Goal: Information Seeking & Learning: Check status

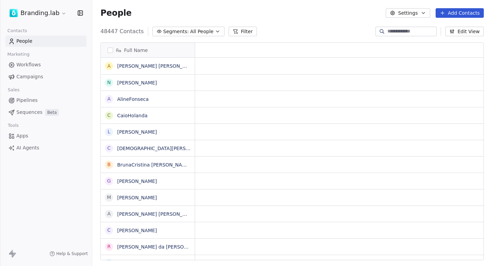
scroll to position [0, 0]
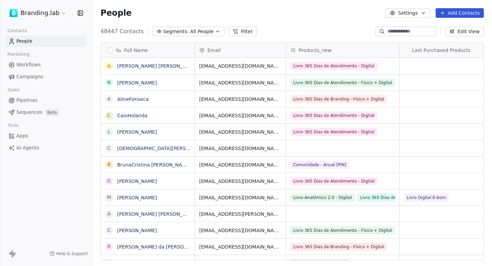
click at [8, 79] on link "Campaigns" at bounding box center [45, 76] width 81 height 11
click at [24, 76] on span "Campaigns" at bounding box center [29, 76] width 27 height 7
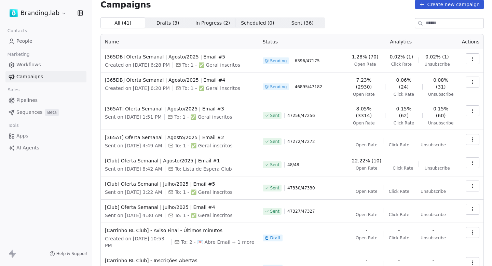
scroll to position [6, 0]
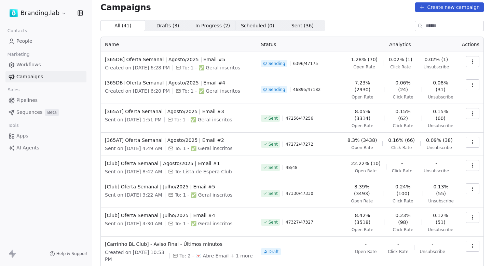
drag, startPoint x: 294, startPoint y: 86, endPoint x: 320, endPoint y: 86, distance: 25.6
click at [319, 86] on div "Sending 46895 / 47182" at bounding box center [299, 89] width 77 height 20
click at [320, 87] on span "46895 / 47182" at bounding box center [307, 89] width 28 height 5
drag, startPoint x: 295, startPoint y: 64, endPoint x: 328, endPoint y: 64, distance: 33.1
click at [328, 64] on div "Sending 6396 / 47175" at bounding box center [299, 63] width 77 height 15
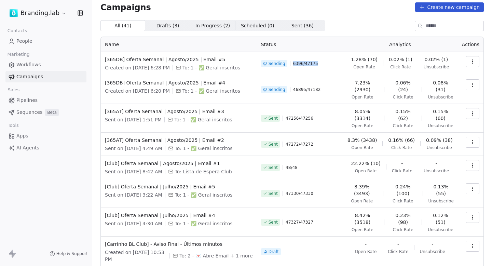
click at [328, 64] on div "Sending 6396 / 47175" at bounding box center [299, 63] width 77 height 15
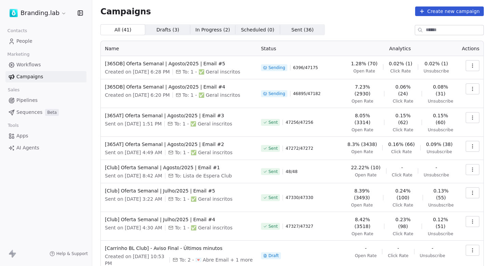
scroll to position [0, 0]
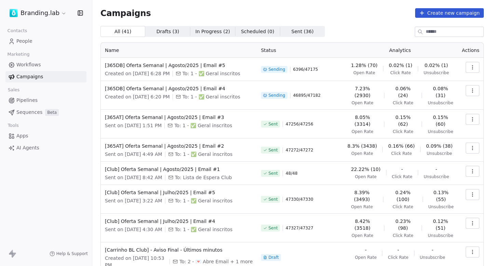
click at [343, 36] on div "All ( 41 ) All ( 41 ) Drafts ( 3 ) Drafts ( 3 ) In Progress ( 2 ) In Progress (…" at bounding box center [291, 31] width 383 height 11
click at [381, 29] on div "All ( 41 ) All ( 41 ) Drafts ( 3 ) Drafts ( 3 ) In Progress ( 2 ) In Progress (…" at bounding box center [291, 31] width 383 height 11
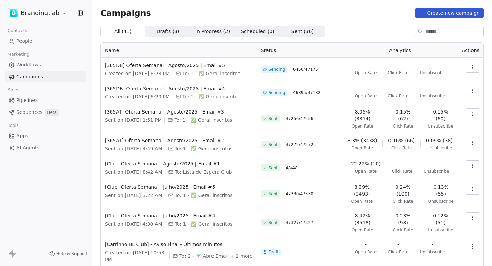
click at [340, 25] on div "Campaigns Create new campaign All ( 41 ) All ( 41 ) Drafts ( 3 ) Drafts ( 3 ) I…" at bounding box center [291, 174] width 383 height 333
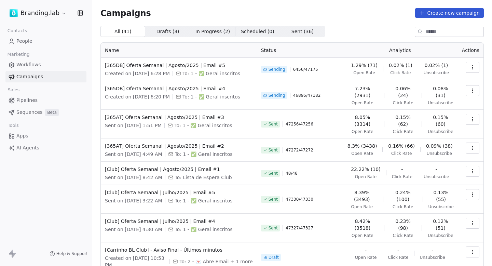
click at [470, 69] on icon "button" at bounding box center [471, 67] width 5 height 5
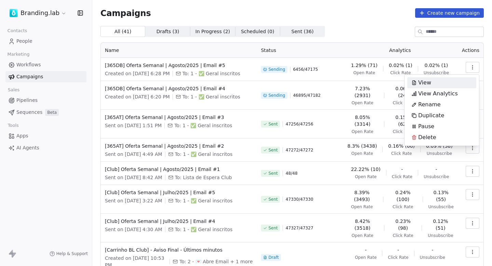
click at [394, 41] on html "Branding.lab Contacts People Marketing Workflows Campaigns Sales Pipelines Sequ…" at bounding box center [246, 133] width 492 height 266
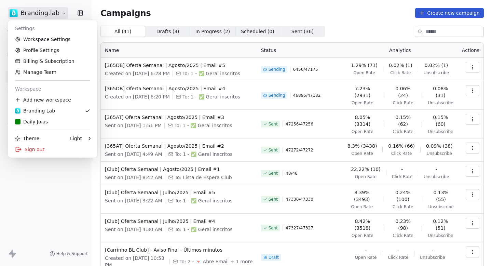
click at [45, 13] on html "Branding.lab Contacts People Marketing Workflows Campaigns Sales Pipelines Sequ…" at bounding box center [246, 133] width 492 height 266
click at [37, 38] on link "Workspace Settings" at bounding box center [52, 39] width 83 height 11
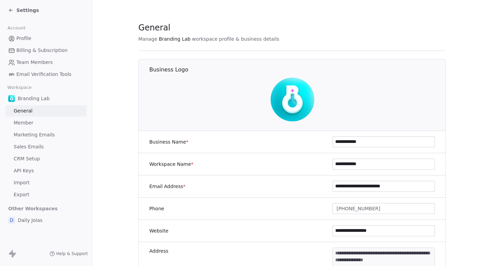
click at [34, 135] on span "Marketing Emails" at bounding box center [34, 134] width 41 height 7
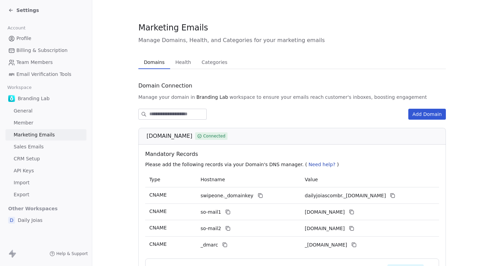
click at [180, 59] on span "Health" at bounding box center [182, 62] width 21 height 10
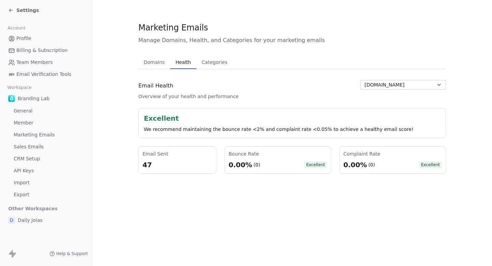
click at [394, 85] on span "dailyjoias.com.br" at bounding box center [384, 84] width 40 height 7
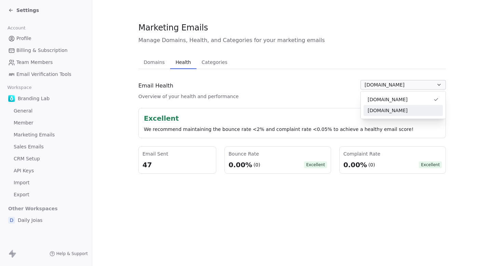
click at [391, 113] on span "brandinglab.com.br" at bounding box center [387, 110] width 40 height 7
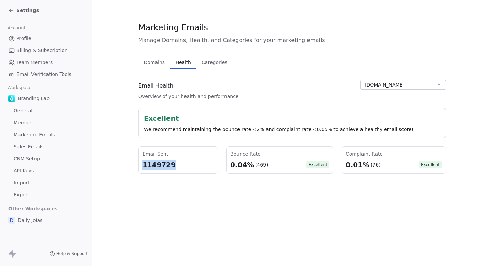
drag, startPoint x: 176, startPoint y: 166, endPoint x: 140, endPoint y: 165, distance: 35.5
click at [141, 165] on div "Email Sent 1149729" at bounding box center [178, 159] width 80 height 27
copy div "1149729"
click at [15, 9] on div "Settings" at bounding box center [23, 10] width 31 height 7
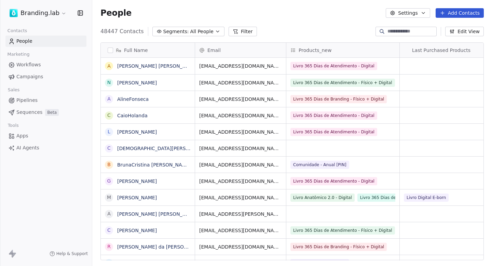
scroll to position [234, 399]
click at [32, 80] on span "Campaigns" at bounding box center [29, 76] width 27 height 7
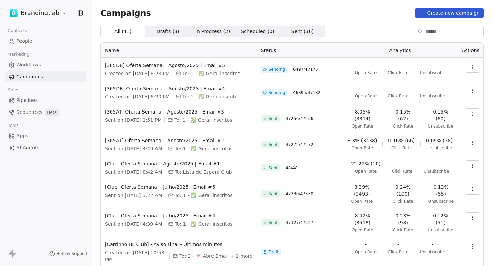
click at [367, 29] on div "All ( 41 ) All ( 41 ) Drafts ( 3 ) Drafts ( 3 ) In Progress ( 2 ) In Progress (…" at bounding box center [291, 31] width 383 height 11
click at [477, 70] on button "button" at bounding box center [472, 67] width 14 height 11
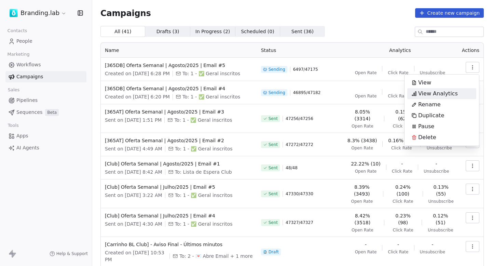
click at [451, 91] on span "View Analytics" at bounding box center [438, 93] width 40 height 8
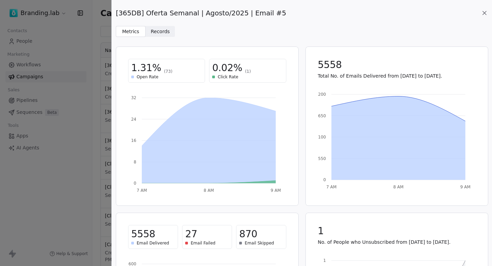
click at [483, 15] on icon at bounding box center [484, 13] width 7 height 7
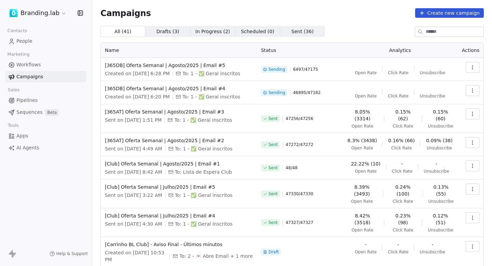
click at [355, 23] on div "Campaigns Create new campaign All ( 41 ) All ( 41 ) Drafts ( 3 ) Drafts ( 3 ) I…" at bounding box center [291, 174] width 383 height 333
click at [391, 21] on div "Campaigns Create new campaign All ( 41 ) All ( 41 ) Drafts ( 3 ) Drafts ( 3 ) I…" at bounding box center [291, 174] width 383 height 333
click at [472, 64] on button "button" at bounding box center [472, 67] width 14 height 11
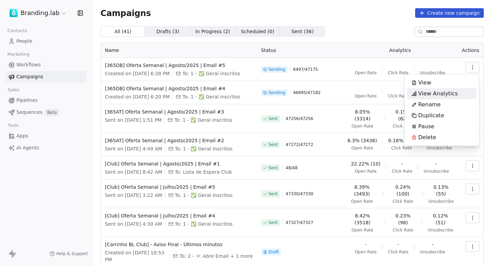
click at [444, 97] on span "View Analytics" at bounding box center [438, 93] width 40 height 8
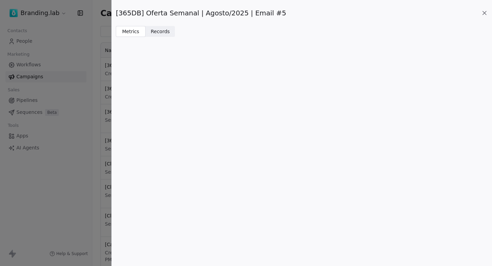
click at [155, 33] on span "Records" at bounding box center [160, 31] width 19 height 7
click at [144, 31] on span "Metrics Metrics" at bounding box center [131, 31] width 30 height 11
click at [482, 17] on div "[365DB] Oferta Semanal | Agosto/2025 | Email #5" at bounding box center [302, 13] width 372 height 10
click at [484, 13] on icon at bounding box center [483, 12] width 3 height 3
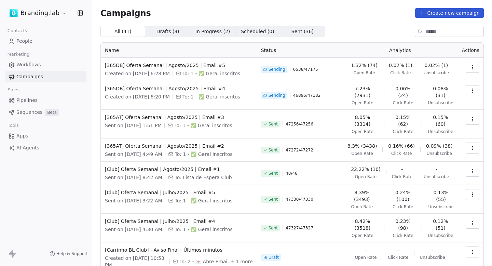
click at [472, 69] on icon "button" at bounding box center [472, 69] width 0 height 0
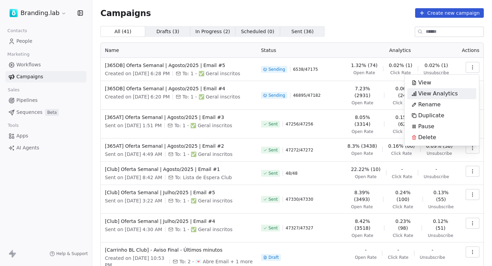
click at [452, 92] on span "View Analytics" at bounding box center [438, 93] width 40 height 8
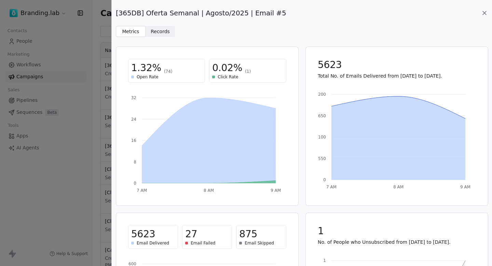
click at [160, 28] on span "Records" at bounding box center [160, 31] width 19 height 7
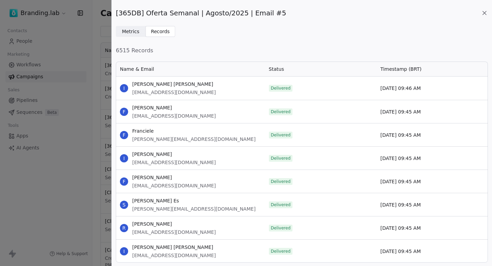
click at [129, 25] on div "[365DB] Oferta Semanal | Agosto/2025 | Email #5 Metrics Metrics Records Records" at bounding box center [302, 18] width 380 height 37
click at [129, 31] on span "Metrics" at bounding box center [130, 31] width 17 height 7
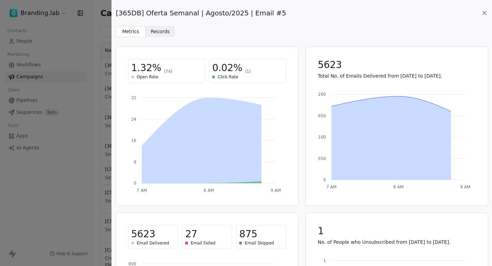
click at [163, 31] on span "Records" at bounding box center [160, 31] width 19 height 7
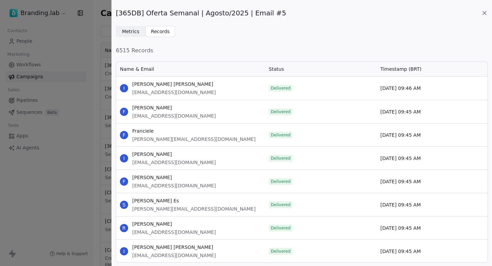
scroll to position [201, 372]
click at [140, 30] on span "Metrics Metrics" at bounding box center [131, 31] width 30 height 11
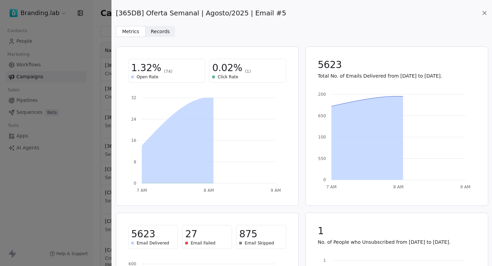
click at [158, 30] on span "Records" at bounding box center [160, 31] width 19 height 7
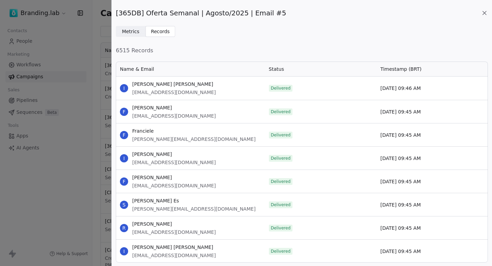
click at [135, 31] on span "Metrics" at bounding box center [130, 31] width 17 height 7
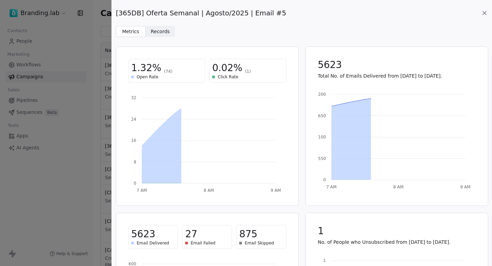
click at [171, 32] on span "Records Records" at bounding box center [160, 31] width 30 height 11
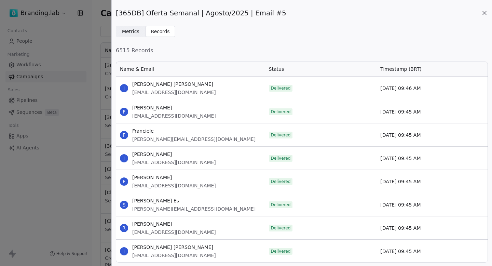
click at [139, 28] on span "Metrics Metrics" at bounding box center [131, 31] width 30 height 11
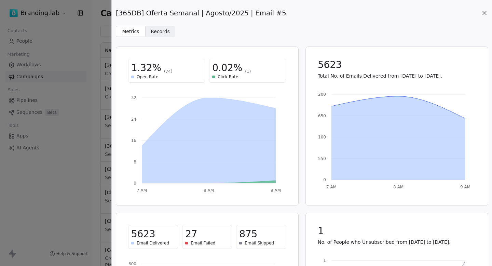
click at [483, 14] on icon at bounding box center [483, 12] width 3 height 3
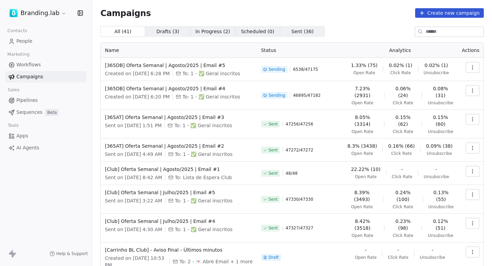
click at [472, 66] on icon "button" at bounding box center [471, 67] width 5 height 5
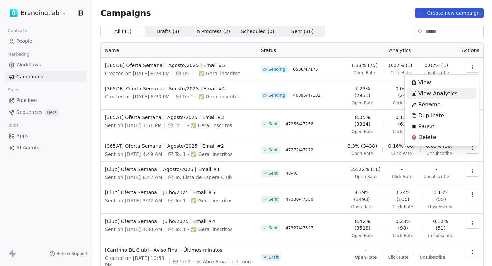
click at [459, 96] on div "View Analytics" at bounding box center [441, 93] width 69 height 11
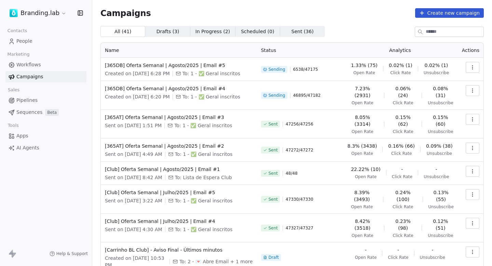
click at [466, 67] on button "button" at bounding box center [472, 67] width 14 height 11
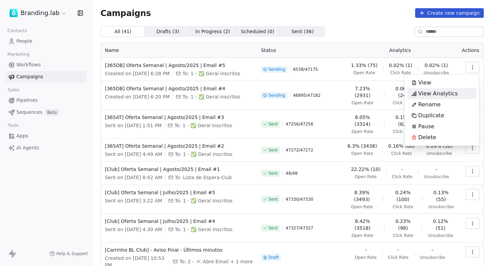
click at [455, 91] on div "View Analytics" at bounding box center [434, 93] width 55 height 11
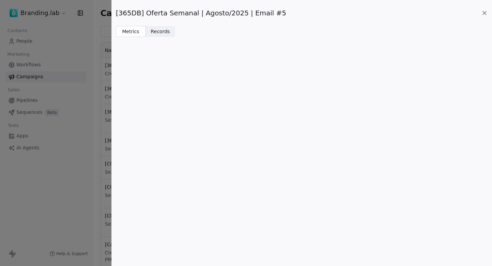
click at [167, 33] on span "Records" at bounding box center [160, 31] width 19 height 7
click at [108, 33] on div "[365DB] Oferta Semanal | Agosto/2025 | Email #5 Metrics Metrics Records Records…" at bounding box center [246, 133] width 492 height 266
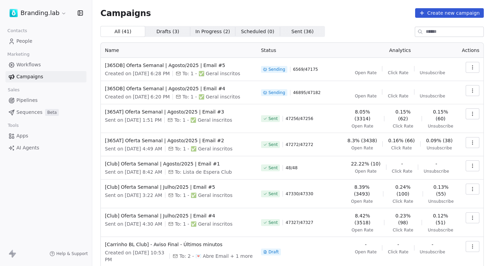
click at [125, 33] on span "All ( 41 )" at bounding box center [122, 31] width 17 height 7
click at [478, 67] on button "button" at bounding box center [472, 67] width 14 height 11
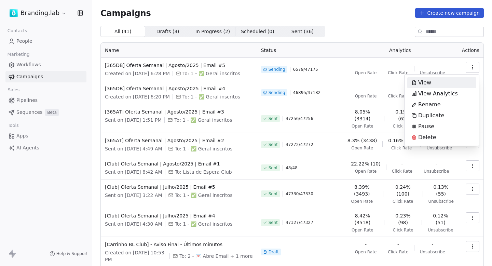
click at [48, 12] on html "Branding.lab Contacts People Marketing Workflows Campaigns Sales Pipelines Sequ…" at bounding box center [246, 133] width 492 height 266
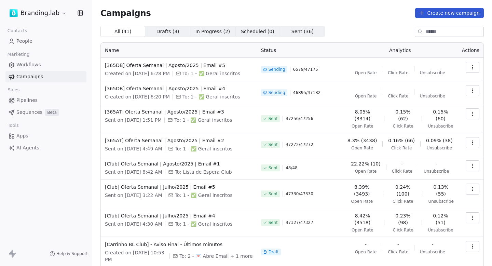
click at [46, 18] on html "Branding.lab Contacts People Marketing Workflows Campaigns Sales Pipelines Sequ…" at bounding box center [246, 133] width 492 height 266
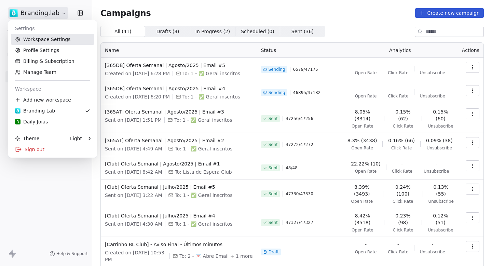
click at [42, 41] on link "Workspace Settings" at bounding box center [52, 39] width 83 height 11
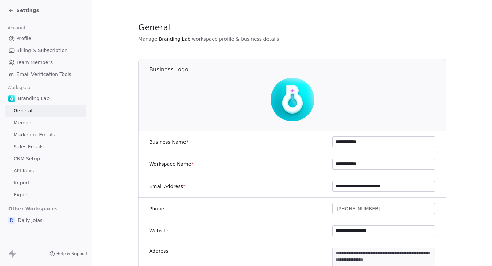
click at [33, 134] on span "Marketing Emails" at bounding box center [34, 134] width 41 height 7
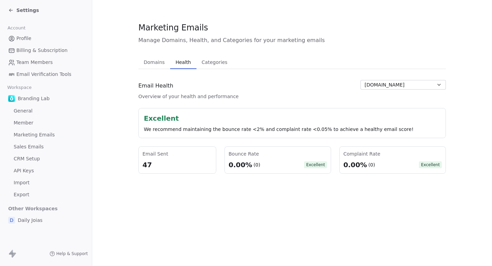
click at [183, 67] on button "Health Health" at bounding box center [183, 62] width 26 height 14
click at [405, 88] on button "dailyjoias.com.br" at bounding box center [402, 85] width 85 height 10
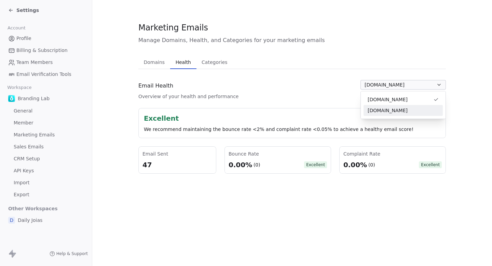
click at [385, 111] on span "brandinglab.com.br" at bounding box center [387, 110] width 40 height 7
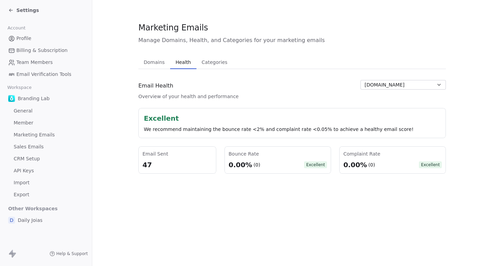
click at [380, 82] on span "[DOMAIN_NAME]" at bounding box center [384, 84] width 40 height 7
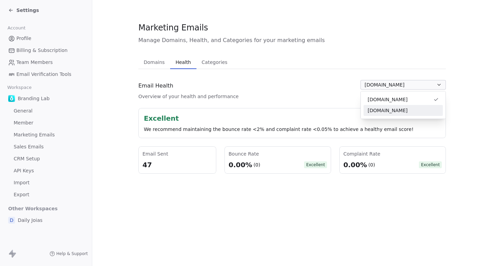
click at [379, 113] on span "[DOMAIN_NAME]" at bounding box center [387, 110] width 40 height 7
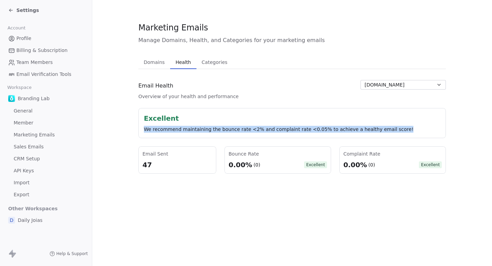
drag, startPoint x: 142, startPoint y: 126, endPoint x: 333, endPoint y: 136, distance: 190.4
click at [331, 136] on div "Excellent We recommend maintaining the bounce rate <2% and complaint rate <0.05…" at bounding box center [291, 123] width 307 height 30
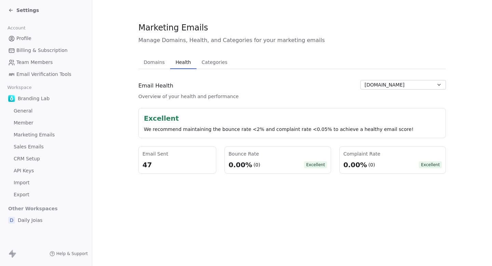
click at [394, 117] on div "Excellent" at bounding box center [292, 118] width 296 height 10
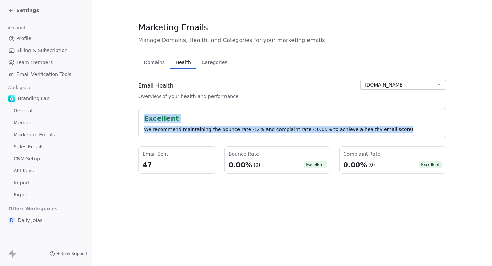
drag, startPoint x: 398, startPoint y: 132, endPoint x: 141, endPoint y: 118, distance: 258.2
click at [141, 116] on div "Excellent We recommend maintaining the bounce rate <2% and complaint rate <0.05…" at bounding box center [291, 123] width 307 height 30
click at [141, 118] on div "Excellent We recommend maintaining the bounce rate <2% and complaint rate <0.05…" at bounding box center [291, 123] width 307 height 30
drag, startPoint x: 141, startPoint y: 118, endPoint x: 401, endPoint y: 129, distance: 260.4
click at [401, 130] on div "Excellent We recommend maintaining the bounce rate <2% and complaint rate <0.05…" at bounding box center [291, 123] width 307 height 30
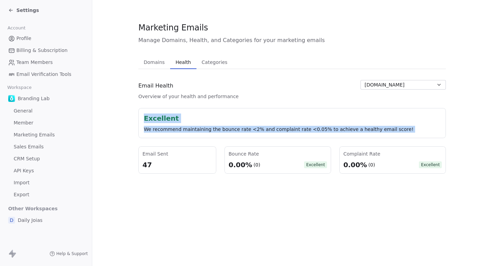
click at [401, 129] on div "We recommend maintaining the bounce rate <2% and complaint rate <0.05% to achie…" at bounding box center [292, 129] width 296 height 7
drag, startPoint x: 401, startPoint y: 129, endPoint x: 142, endPoint y: 107, distance: 259.8
click at [142, 107] on div "Email Health Overview of your health and performance dailyjoias.com.br Excellen…" at bounding box center [291, 127] width 307 height 94
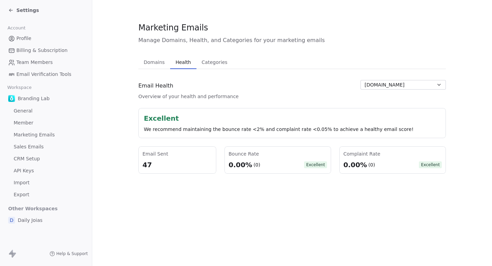
click at [429, 83] on button "[DOMAIN_NAME]" at bounding box center [402, 85] width 85 height 10
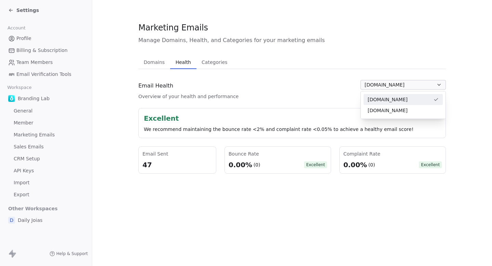
click at [405, 107] on span "[DOMAIN_NAME]" at bounding box center [387, 110] width 40 height 7
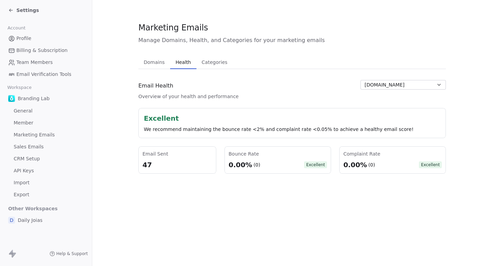
click at [377, 83] on span "[DOMAIN_NAME]" at bounding box center [384, 84] width 40 height 7
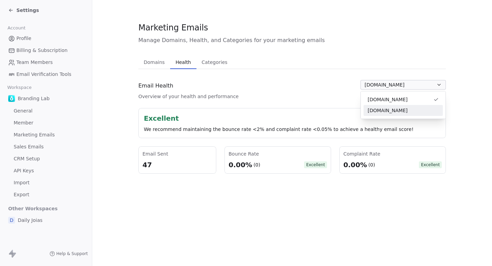
click at [373, 114] on div "[DOMAIN_NAME]" at bounding box center [402, 110] width 79 height 11
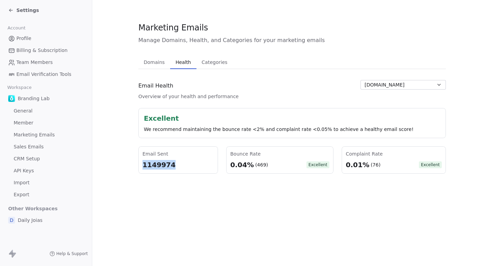
drag, startPoint x: 143, startPoint y: 165, endPoint x: 182, endPoint y: 165, distance: 38.6
click at [182, 165] on div "1149974" at bounding box center [177, 165] width 71 height 10
drag, startPoint x: 180, startPoint y: 165, endPoint x: 139, endPoint y: 165, distance: 41.0
click at [139, 165] on div "Email Sent 1149974" at bounding box center [178, 159] width 80 height 27
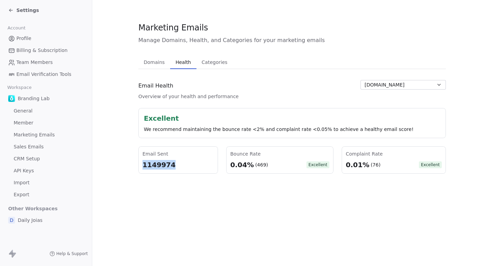
copy div "1149974"
click at [20, 10] on span "Settings" at bounding box center [27, 10] width 23 height 7
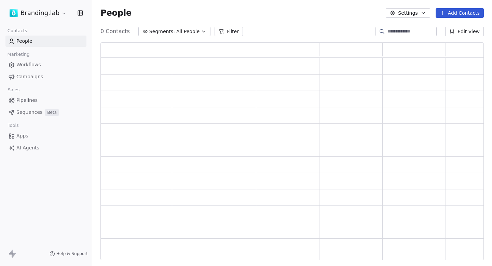
scroll to position [217, 383]
click at [37, 80] on span "Campaigns" at bounding box center [29, 76] width 27 height 7
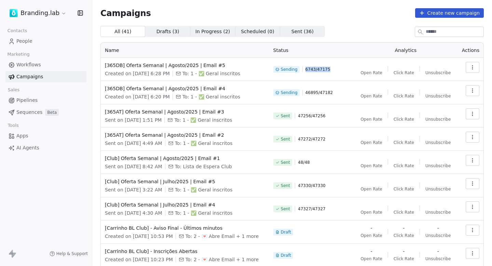
drag, startPoint x: 306, startPoint y: 69, endPoint x: 341, endPoint y: 69, distance: 34.5
click at [341, 69] on div "Sending 6743 / 47175" at bounding box center [311, 69] width 77 height 15
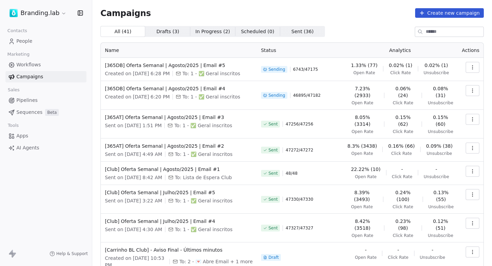
click at [471, 66] on icon "button" at bounding box center [471, 67] width 5 height 5
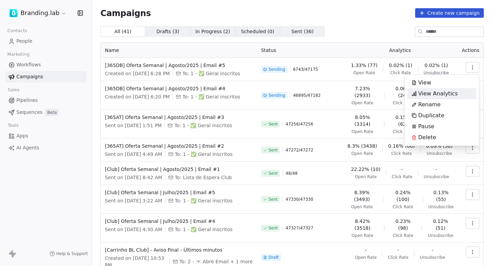
click at [449, 90] on span "View Analytics" at bounding box center [438, 93] width 40 height 8
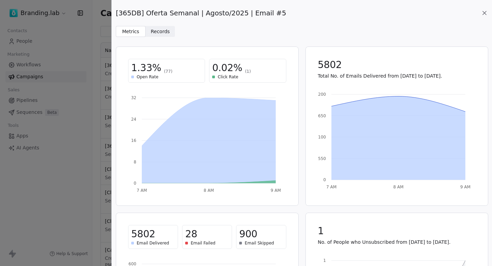
click at [158, 29] on span "Records" at bounding box center [160, 31] width 19 height 7
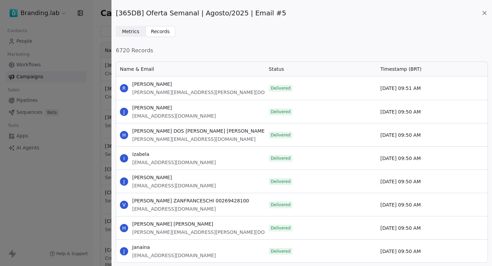
click at [485, 13] on icon at bounding box center [484, 13] width 7 height 7
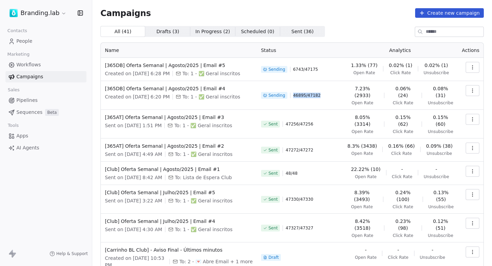
drag, startPoint x: 293, startPoint y: 91, endPoint x: 322, endPoint y: 91, distance: 29.0
click at [322, 91] on div "Sending 46895 / 47182" at bounding box center [299, 95] width 77 height 20
drag, startPoint x: 215, startPoint y: 95, endPoint x: 248, endPoint y: 95, distance: 33.1
click at [248, 95] on div "Created on Aug 15, 2025, 6:20 PM To: 1 - ✅ Geral inscritos" at bounding box center [179, 96] width 148 height 7
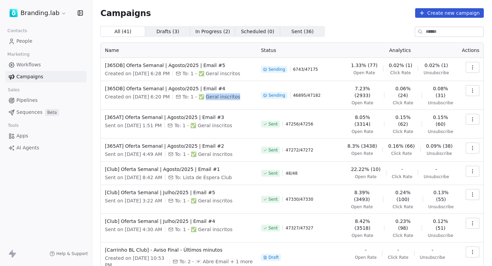
click at [249, 95] on div "Created on Aug 15, 2025, 6:20 PM To: 1 - ✅ Geral inscritos" at bounding box center [179, 96] width 148 height 7
click at [283, 32] on span "Sent ( 36 ) Sent ( 36 )" at bounding box center [302, 31] width 45 height 11
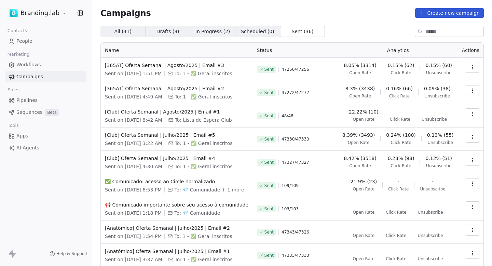
click at [132, 29] on span "All ( 41 ) All ( 41 )" at bounding box center [122, 31] width 45 height 11
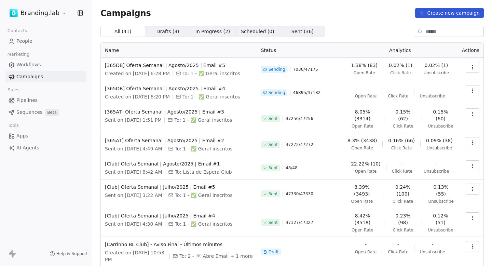
click at [366, 20] on div "Campaigns Create new campaign All ( 41 ) All ( 41 ) Drafts ( 3 ) Drafts ( 3 ) I…" at bounding box center [291, 174] width 383 height 333
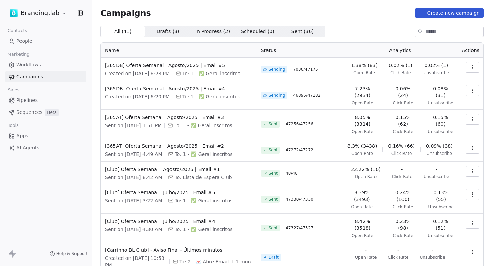
click at [478, 65] on button "button" at bounding box center [472, 67] width 14 height 11
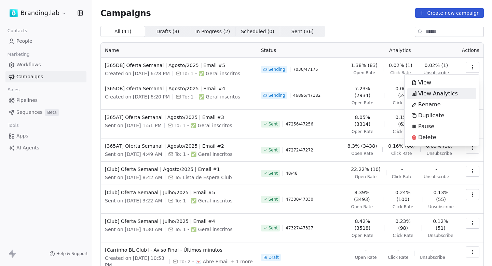
click at [440, 93] on span "View Analytics" at bounding box center [438, 93] width 40 height 8
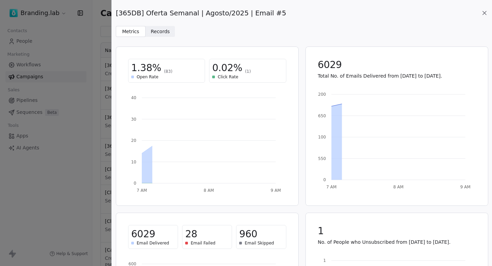
click at [163, 34] on span "Records" at bounding box center [160, 31] width 19 height 7
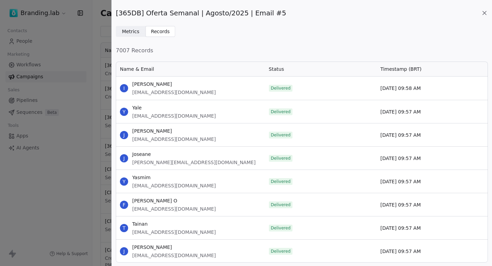
scroll to position [201, 372]
click at [134, 35] on span "Metrics" at bounding box center [130, 31] width 17 height 7
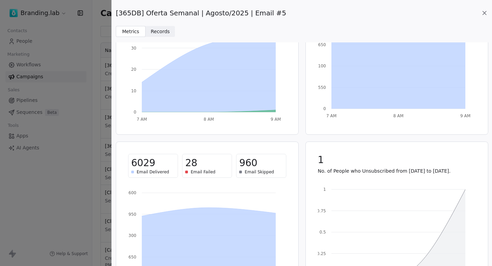
scroll to position [68, 0]
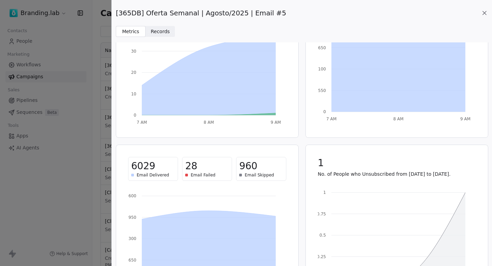
click at [481, 15] on icon at bounding box center [484, 13] width 7 height 7
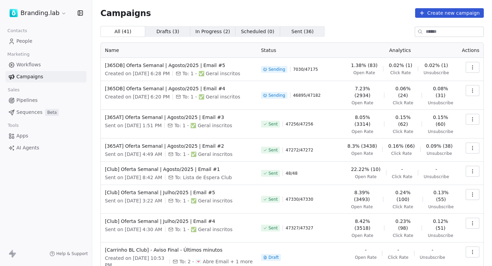
click at [54, 13] on html "Branding.lab Contacts People Marketing Workflows Campaigns Sales Pipelines Sequ…" at bounding box center [246, 133] width 492 height 266
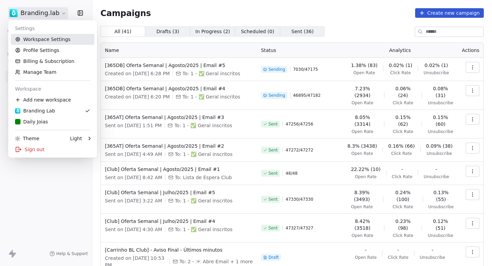
click at [48, 42] on link "Workspace Settings" at bounding box center [52, 39] width 83 height 11
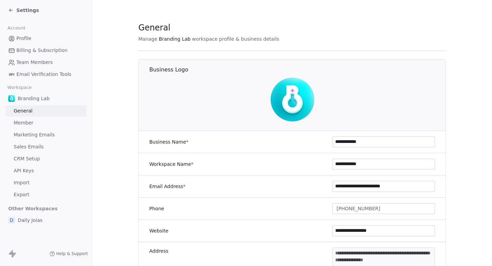
click at [50, 136] on span "Marketing Emails" at bounding box center [34, 134] width 41 height 7
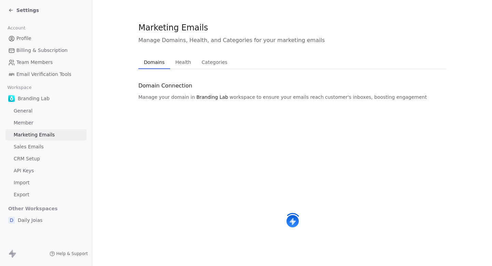
click at [173, 67] on button "Health Health" at bounding box center [183, 62] width 26 height 14
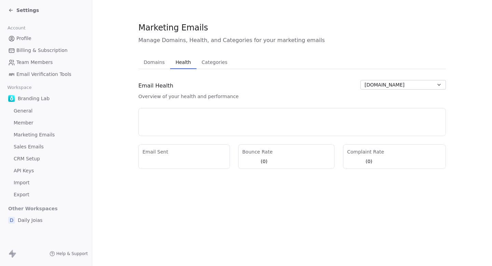
click at [395, 85] on span "dailyjoias.com.br" at bounding box center [384, 84] width 40 height 7
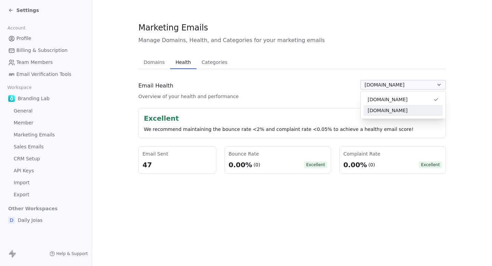
click at [388, 107] on span "brandinglab.com.br" at bounding box center [387, 110] width 40 height 7
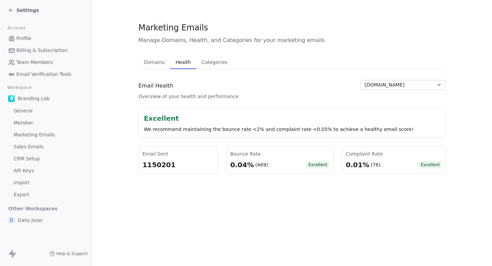
click at [25, 9] on span "Settings" at bounding box center [27, 10] width 23 height 7
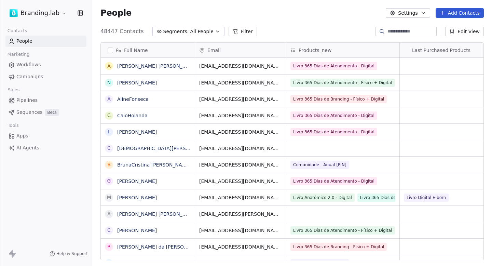
scroll to position [234, 399]
click at [37, 75] on span "Campaigns" at bounding box center [29, 76] width 27 height 7
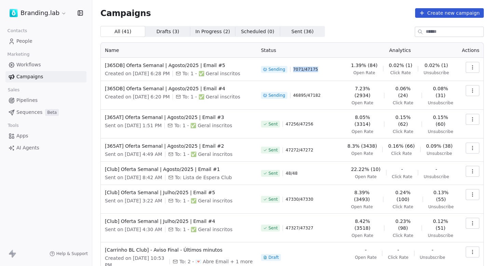
drag, startPoint x: 295, startPoint y: 68, endPoint x: 324, endPoint y: 68, distance: 28.3
click at [322, 68] on div "Sending 7071 / 47175" at bounding box center [299, 69] width 77 height 15
click at [324, 68] on div "Sending 7071 / 47175" at bounding box center [299, 69] width 77 height 15
drag, startPoint x: 324, startPoint y: 68, endPoint x: 293, endPoint y: 67, distance: 30.7
click at [293, 67] on div "Sending 7071 / 47175" at bounding box center [299, 69] width 77 height 15
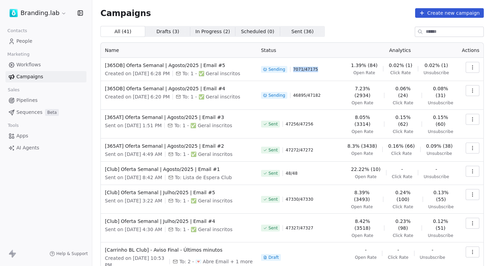
click at [293, 67] on div "Sending 7071 / 47175" at bounding box center [299, 69] width 77 height 15
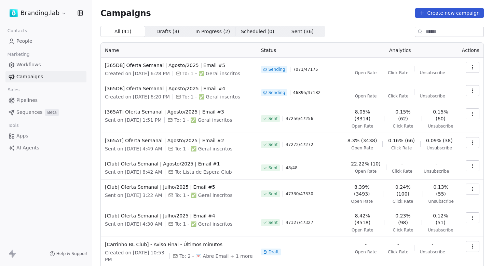
click at [43, 13] on html "Branding.lab Contacts People Marketing Workflows Campaigns Sales Pipelines Sequ…" at bounding box center [246, 133] width 492 height 266
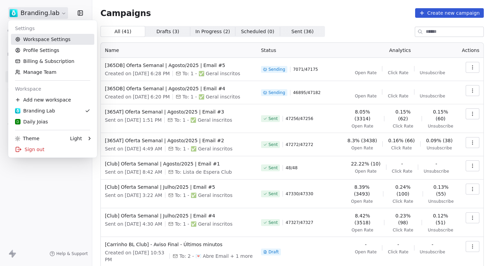
click at [38, 34] on link "Workspace Settings" at bounding box center [52, 39] width 83 height 11
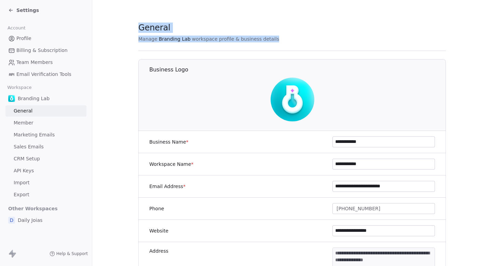
drag, startPoint x: 138, startPoint y: 22, endPoint x: 305, endPoint y: 42, distance: 168.8
click at [305, 42] on span "Manage Branding Lab workspace profile & business details" at bounding box center [291, 39] width 307 height 7
drag, startPoint x: 272, startPoint y: 40, endPoint x: 163, endPoint y: 34, distance: 108.7
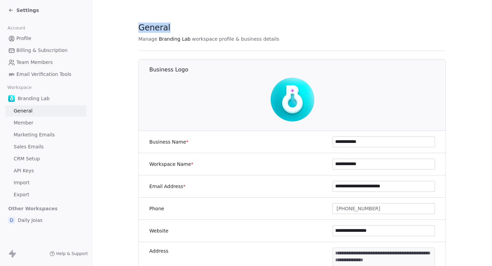
drag, startPoint x: 136, startPoint y: 28, endPoint x: 247, endPoint y: 29, distance: 111.0
click at [247, 29] on div "General" at bounding box center [291, 28] width 307 height 12
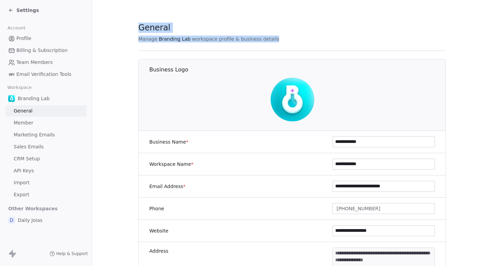
drag, startPoint x: 275, startPoint y: 41, endPoint x: 138, endPoint y: 22, distance: 139.0
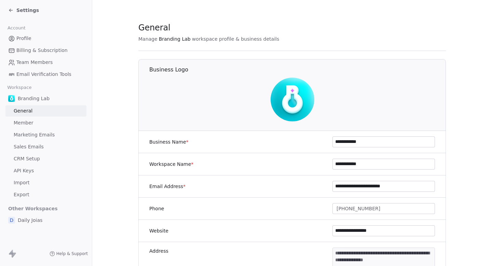
click at [46, 133] on span "Marketing Emails" at bounding box center [34, 134] width 41 height 7
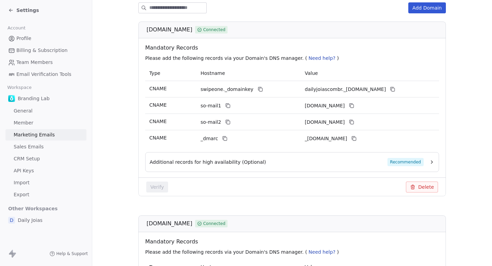
scroll to position [98, 0]
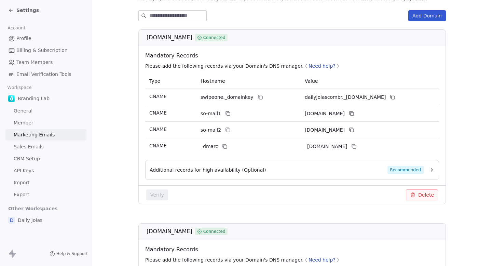
click at [222, 172] on span "Additional records for high availability (Optional)" at bounding box center [208, 169] width 116 height 7
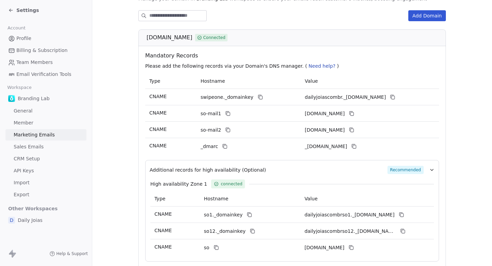
click at [222, 172] on span "Additional records for high availability (Optional)" at bounding box center [208, 169] width 116 height 7
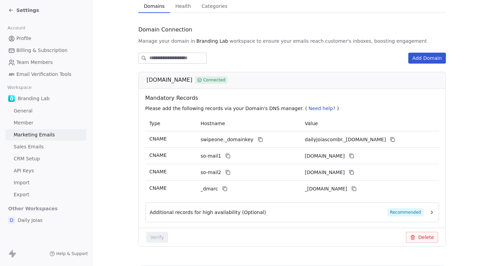
scroll to position [39, 0]
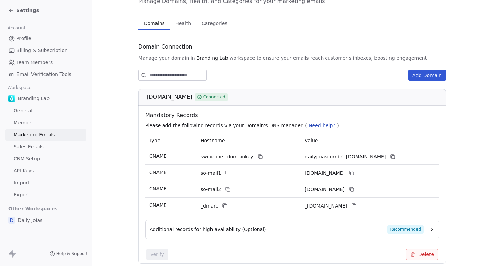
click at [173, 30] on div "Domains Domains Health Health Categories Categories Domain Connection Manage yo…" at bounding box center [291, 241] width 307 height 451
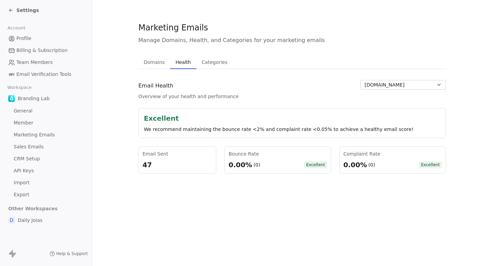
click at [175, 27] on div "Marketing Emails Manage Domains, Health, and Categories for your marketing emai…" at bounding box center [291, 98] width 307 height 152
click at [417, 83] on button "dailyjoias.com.br" at bounding box center [402, 85] width 85 height 10
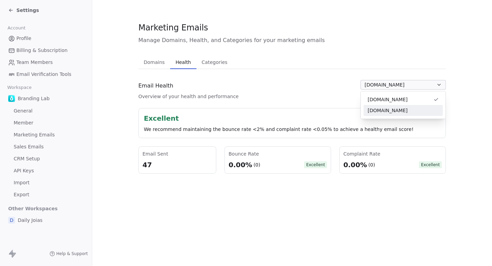
click at [393, 115] on div "brandinglab.com.br" at bounding box center [402, 110] width 79 height 11
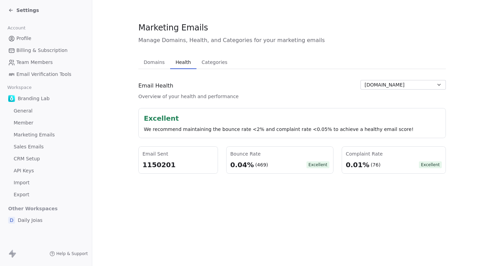
drag, startPoint x: 135, startPoint y: 103, endPoint x: 228, endPoint y: 104, distance: 93.9
click at [228, 104] on section "Marketing Emails Manage Domains, Health, and Categories for your marketing emai…" at bounding box center [291, 97] width 399 height 195
click at [228, 104] on div "Email Health Overview of your health and performance brandinglab.com.br Excelle…" at bounding box center [291, 127] width 307 height 94
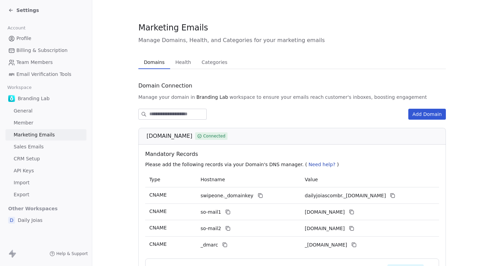
click at [146, 59] on span "Domains" at bounding box center [154, 62] width 26 height 10
click at [14, 8] on div "Settings" at bounding box center [23, 10] width 31 height 7
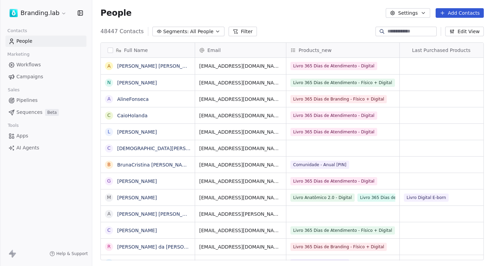
click at [36, 78] on span "Campaigns" at bounding box center [29, 76] width 27 height 7
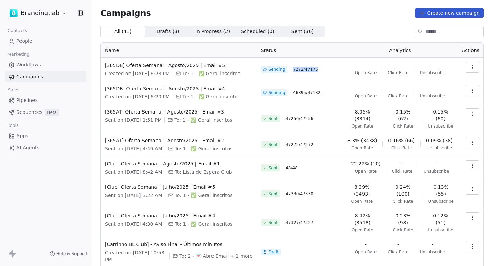
drag, startPoint x: 295, startPoint y: 70, endPoint x: 334, endPoint y: 70, distance: 39.3
click at [334, 70] on div "Sending 7272 / 47175" at bounding box center [299, 69] width 77 height 15
click at [334, 70] on div "Sending 7273 / 47175" at bounding box center [299, 69] width 77 height 15
drag, startPoint x: 334, startPoint y: 70, endPoint x: 293, endPoint y: 69, distance: 41.7
click at [293, 69] on div "Sending 7273 / 47175" at bounding box center [299, 69] width 77 height 15
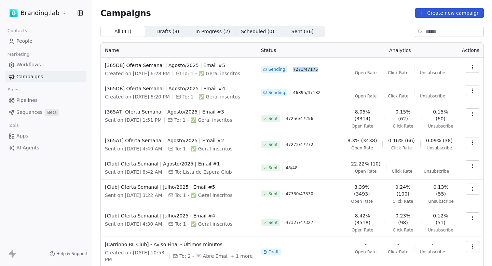
click at [292, 69] on div "Sending 7273 / 47175" at bounding box center [299, 69] width 77 height 15
click at [478, 67] on button "button" at bounding box center [472, 67] width 14 height 11
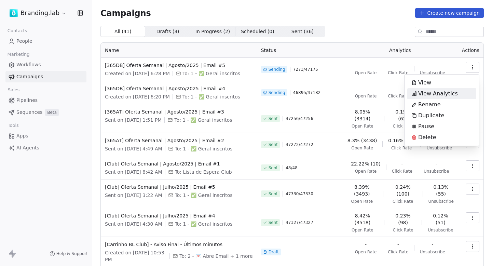
click at [429, 94] on span "View Analytics" at bounding box center [438, 93] width 40 height 8
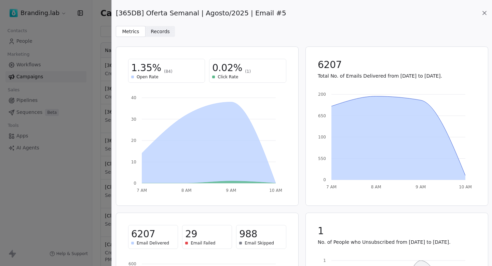
click at [160, 33] on span "Records" at bounding box center [160, 31] width 19 height 7
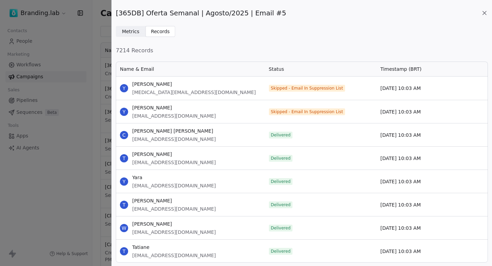
scroll to position [201, 372]
click at [134, 31] on span "Metrics" at bounding box center [130, 31] width 17 height 7
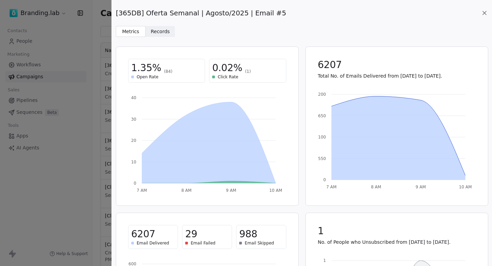
click at [484, 9] on div "[365DB] Oferta Semanal | Agosto/2025 | Email #5" at bounding box center [302, 13] width 372 height 10
click at [484, 14] on icon at bounding box center [484, 13] width 7 height 7
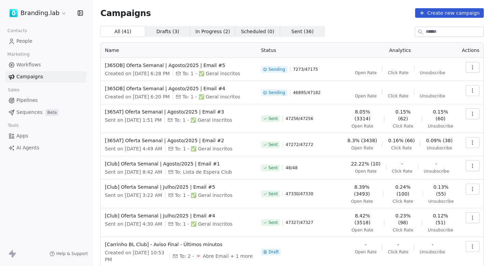
click at [45, 10] on html "Branding.lab Contacts People Marketing Workflows Campaigns Sales Pipelines Sequ…" at bounding box center [246, 133] width 492 height 266
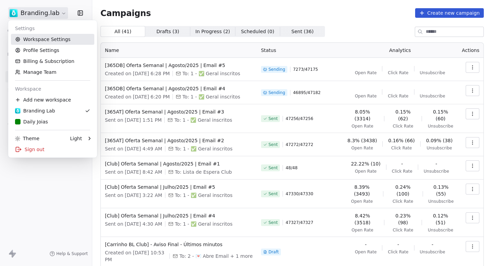
click at [41, 39] on link "Workspace Settings" at bounding box center [52, 39] width 83 height 11
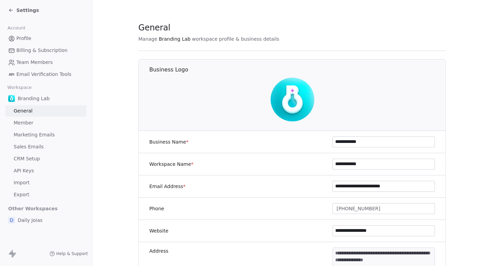
click at [31, 135] on span "Marketing Emails" at bounding box center [34, 134] width 41 height 7
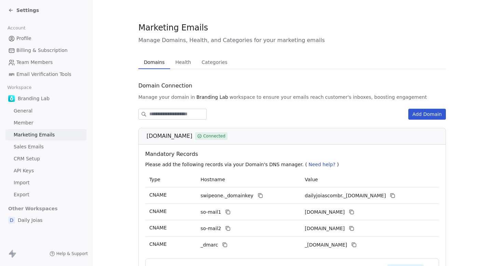
click at [31, 135] on span "Marketing Emails" at bounding box center [34, 134] width 41 height 7
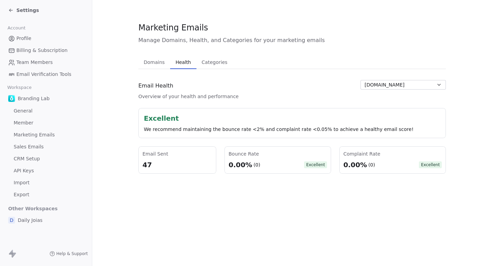
click at [187, 63] on span "Health" at bounding box center [183, 62] width 21 height 10
click at [414, 87] on button "dailyjoias.com.br" at bounding box center [402, 85] width 85 height 10
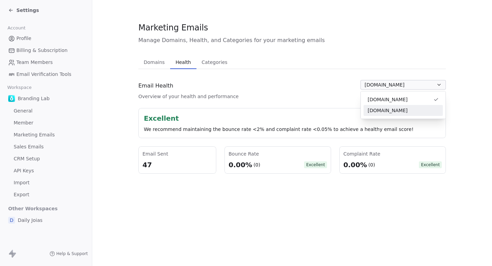
click at [396, 109] on span "brandinglab.com.br" at bounding box center [387, 110] width 40 height 7
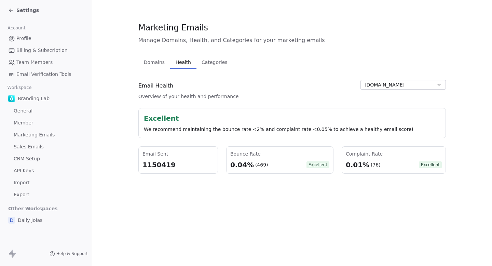
click at [235, 128] on div "We recommend maintaining the bounce rate <2% and complaint rate <0.05% to achie…" at bounding box center [292, 129] width 296 height 7
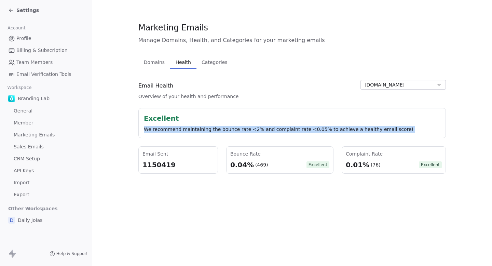
click at [235, 128] on div "We recommend maintaining the bounce rate <2% and complaint rate <0.05% to achie…" at bounding box center [292, 129] width 296 height 7
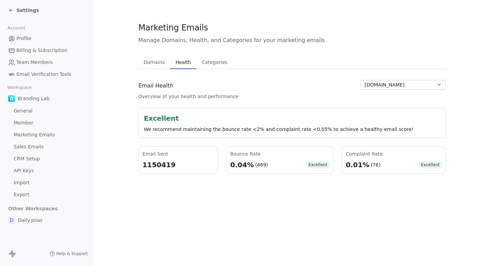
click at [5, 9] on div "Settings" at bounding box center [46, 10] width 92 height 20
click at [16, 11] on span "Settings" at bounding box center [27, 10] width 23 height 7
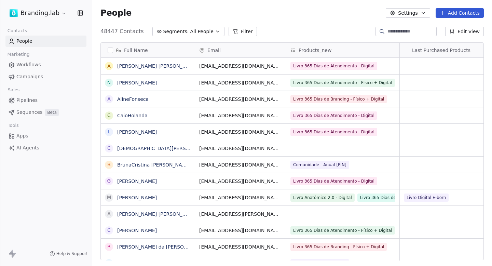
scroll to position [234, 399]
click at [41, 80] on span "Campaigns" at bounding box center [29, 76] width 27 height 7
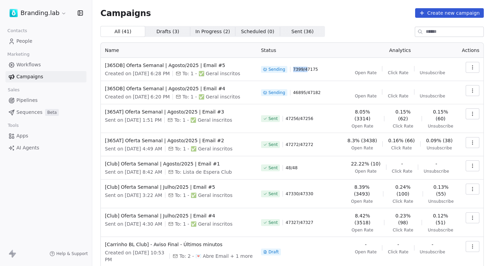
drag, startPoint x: 294, startPoint y: 70, endPoint x: 324, endPoint y: 70, distance: 30.0
click at [313, 70] on div "Sending 7399 / 47175" at bounding box center [299, 69] width 77 height 15
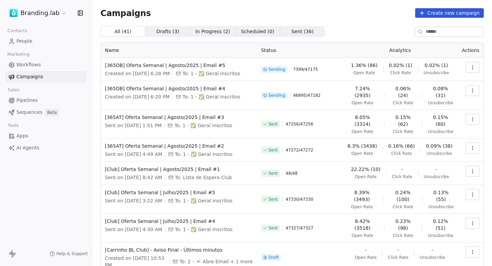
click at [325, 70] on div "Sending 7399 / 47175" at bounding box center [299, 69] width 77 height 15
click at [475, 66] on button "button" at bounding box center [472, 67] width 14 height 11
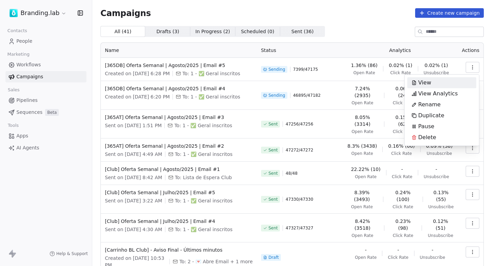
click at [445, 93] on span "View Analytics" at bounding box center [438, 93] width 40 height 8
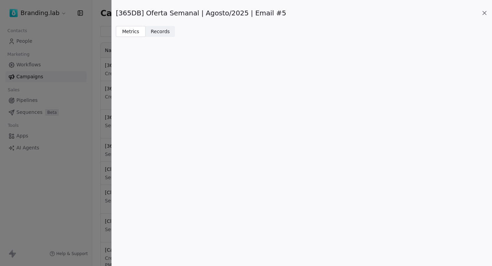
click at [484, 12] on icon at bounding box center [484, 13] width 7 height 7
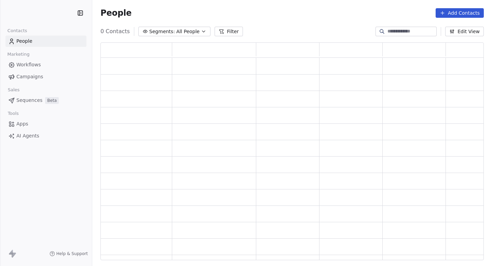
scroll to position [217, 383]
